Goal: Task Accomplishment & Management: Complete application form

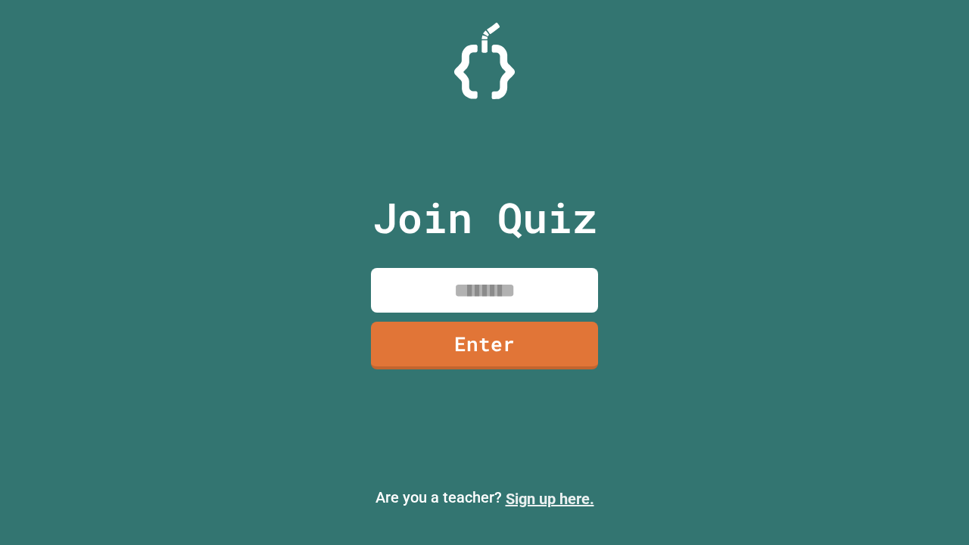
click at [549, 499] on link "Sign up here." at bounding box center [550, 499] width 89 height 18
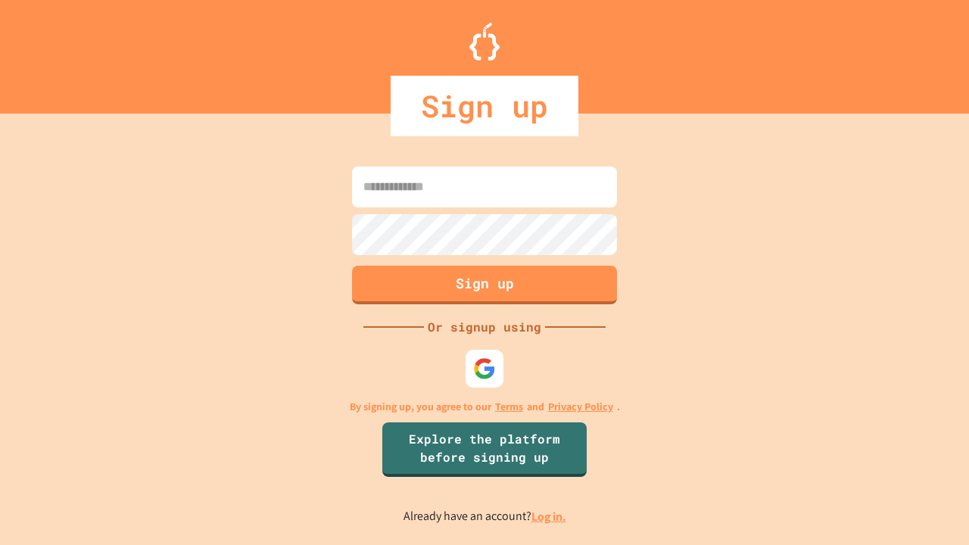
click at [549, 516] on link "Log in." at bounding box center [548, 517] width 35 height 16
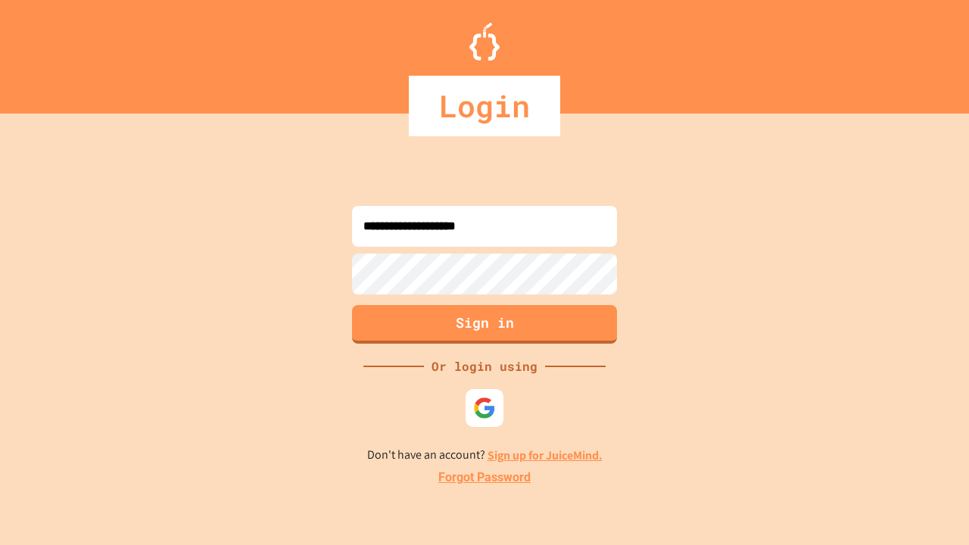
type input "**********"
